Goal: Task Accomplishment & Management: Use online tool/utility

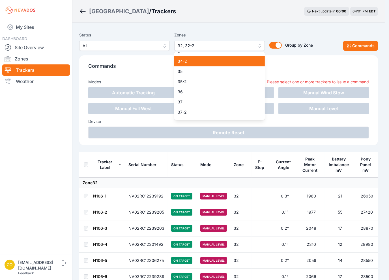
scroll to position [413, 0]
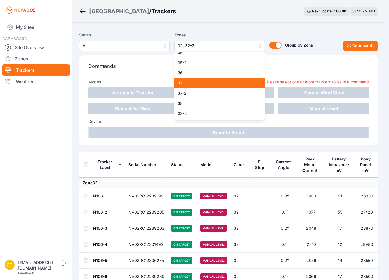
click at [199, 83] on span "37" at bounding box center [216, 83] width 77 height 6
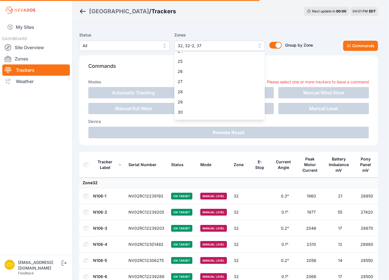
scroll to position [272, 0]
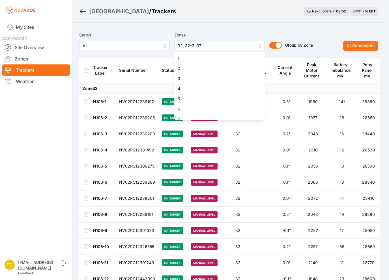
scroll to position [290, 0]
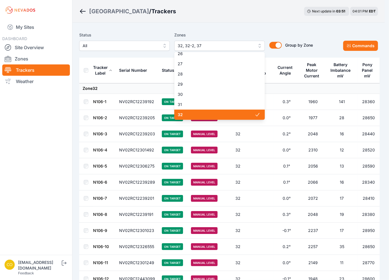
click at [197, 114] on span "32" at bounding box center [216, 115] width 77 height 6
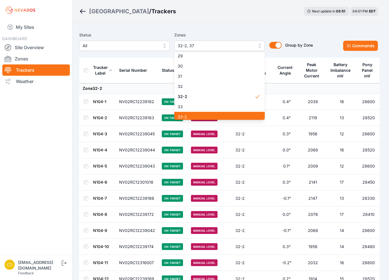
scroll to position [346, 0]
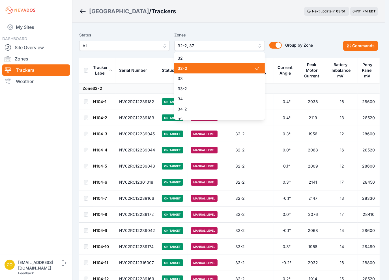
click at [227, 71] on span "32-2" at bounding box center [216, 69] width 77 height 6
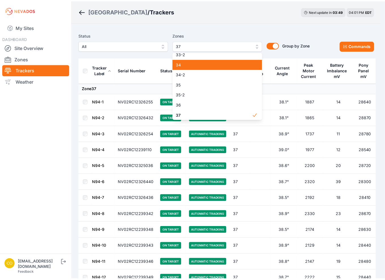
scroll to position [415, 0]
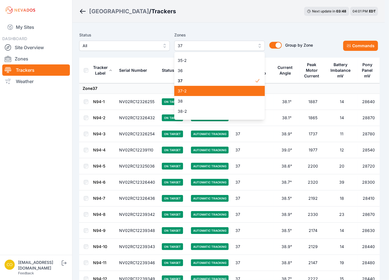
click at [204, 91] on span "37-2" at bounding box center [216, 91] width 77 height 6
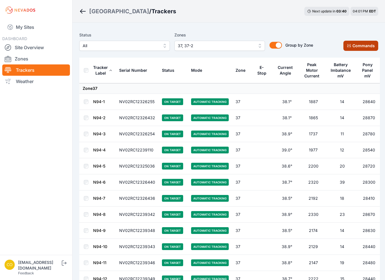
click at [366, 46] on button "Commands" at bounding box center [360, 46] width 35 height 10
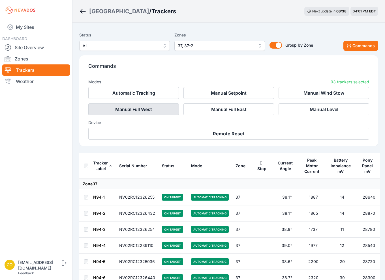
click at [104, 109] on button "Manual Full West" at bounding box center [133, 110] width 91 height 12
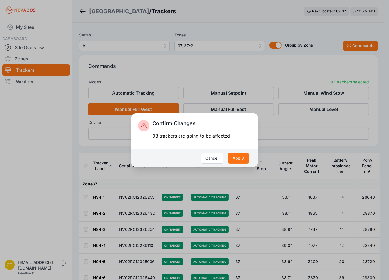
click at [250, 156] on div "Cancel Apply" at bounding box center [194, 159] width 127 height 18
click at [242, 159] on button "Apply" at bounding box center [238, 158] width 21 height 11
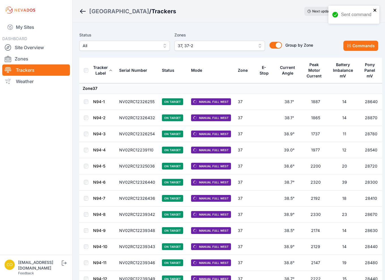
click at [375, 10] on icon "close" at bounding box center [375, 10] width 4 height 5
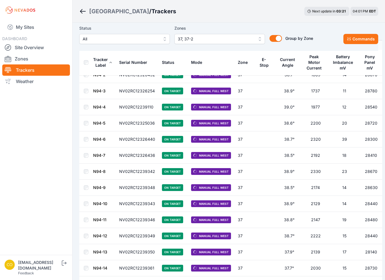
scroll to position [85, 0]
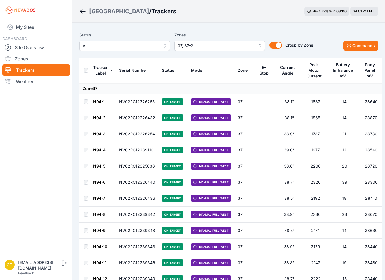
scroll to position [85, 0]
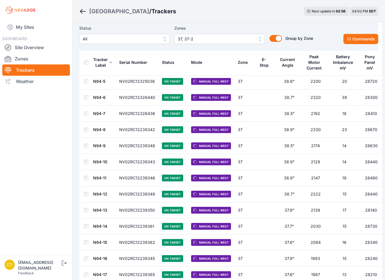
click at [140, 84] on td "NV02RC12325036" at bounding box center [137, 82] width 43 height 16
click at [97, 80] on link "N94-5" at bounding box center [99, 81] width 12 height 5
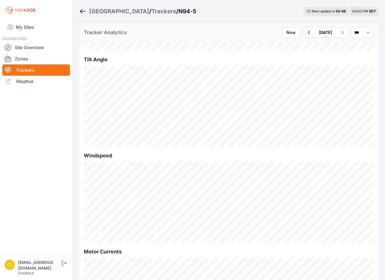
scroll to position [198, 0]
click at [83, 11] on icon "Breadcrumb" at bounding box center [83, 11] width 6 height 1
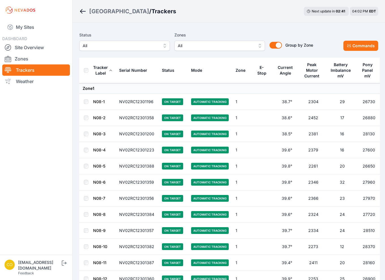
click at [204, 46] on span "All" at bounding box center [216, 45] width 76 height 7
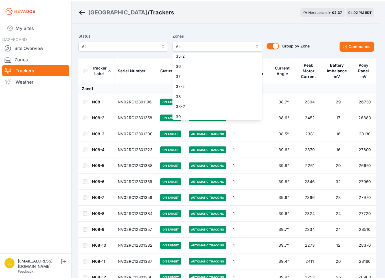
scroll to position [424, 0]
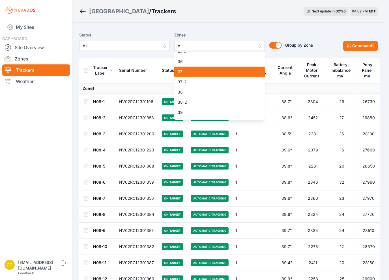
click at [187, 75] on div "37" at bounding box center [219, 72] width 91 height 10
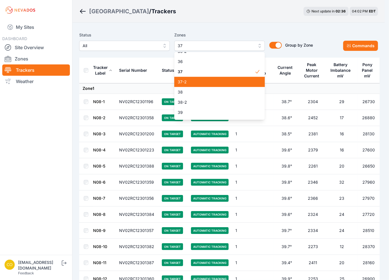
click at [192, 83] on span "37-2" at bounding box center [216, 82] width 77 height 6
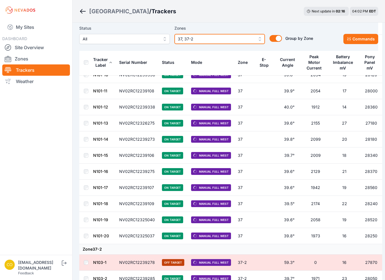
scroll to position [696, 0]
